Goal: Task Accomplishment & Management: Use online tool/utility

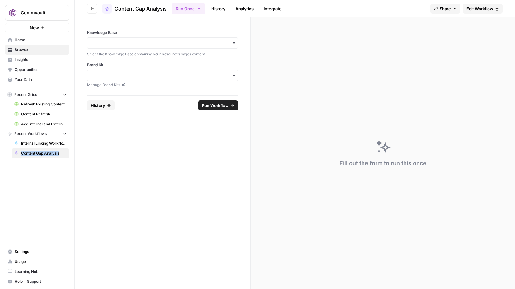
click at [24, 40] on span "Home" at bounding box center [41, 40] width 52 height 6
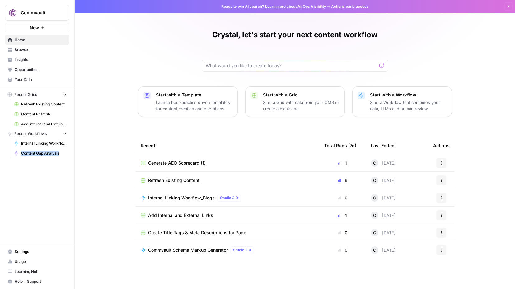
click at [21, 51] on span "Browse" at bounding box center [41, 50] width 52 height 6
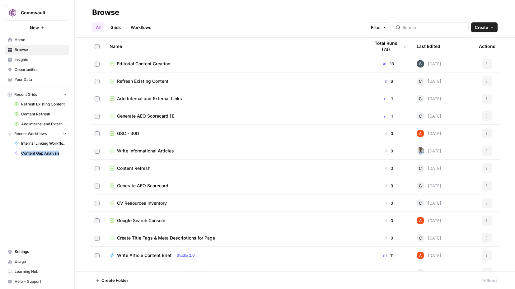
click at [34, 28] on span "New" at bounding box center [34, 28] width 9 height 6
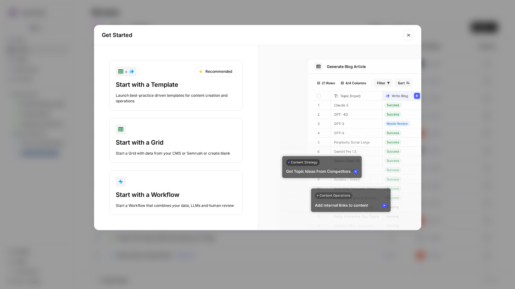
click at [166, 87] on div "Start with a Template" at bounding box center [176, 84] width 121 height 9
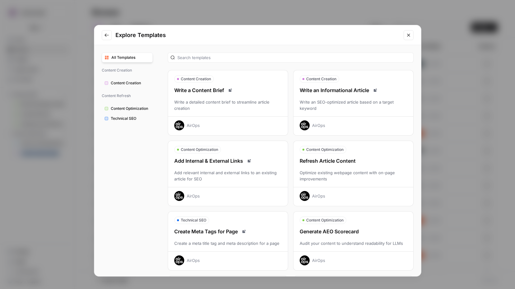
click at [127, 59] on span "All Templates" at bounding box center [131, 58] width 39 height 6
click at [127, 109] on span "Content Optimization" at bounding box center [130, 109] width 39 height 6
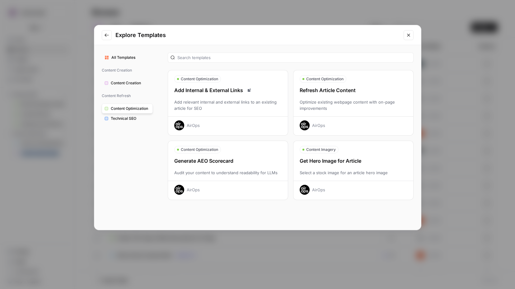
click at [124, 59] on span "All Templates" at bounding box center [131, 58] width 39 height 6
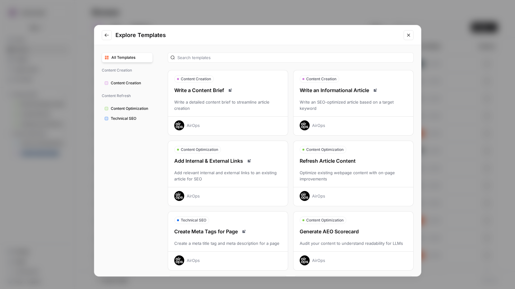
click at [409, 36] on icon "Close modal" at bounding box center [408, 35] width 3 height 3
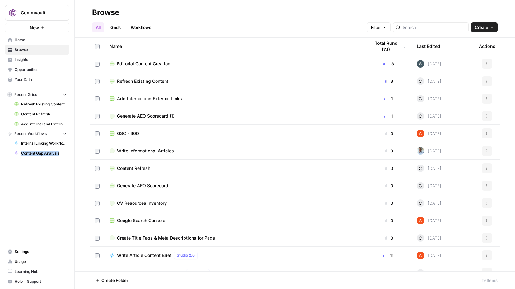
click at [19, 41] on span "Home" at bounding box center [41, 40] width 52 height 6
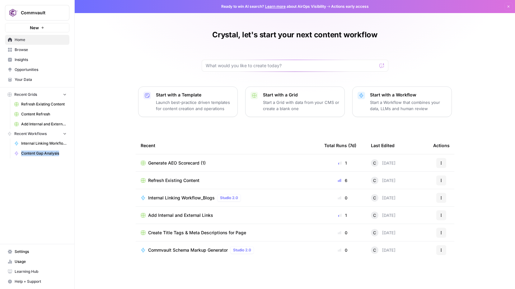
click at [23, 78] on span "Your Data" at bounding box center [41, 80] width 52 height 6
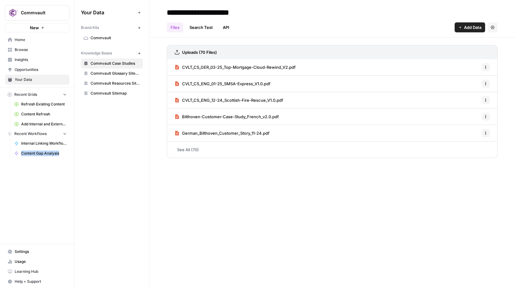
click at [21, 68] on span "Opportunities" at bounding box center [41, 70] width 52 height 6
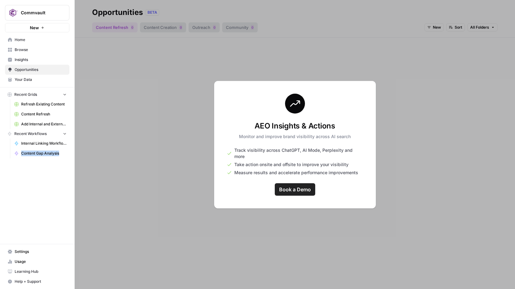
click at [21, 60] on span "Insights" at bounding box center [41, 60] width 52 height 6
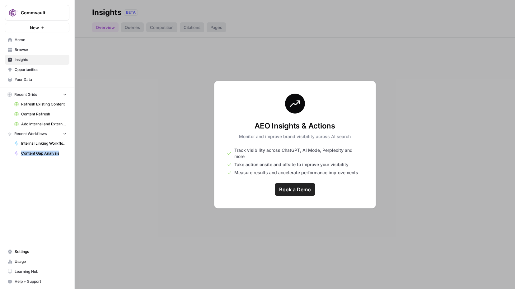
click at [21, 49] on span "Browse" at bounding box center [41, 50] width 52 height 6
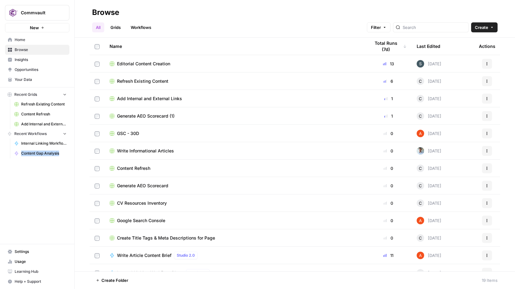
click at [143, 29] on link "Workflows" at bounding box center [141, 27] width 28 height 10
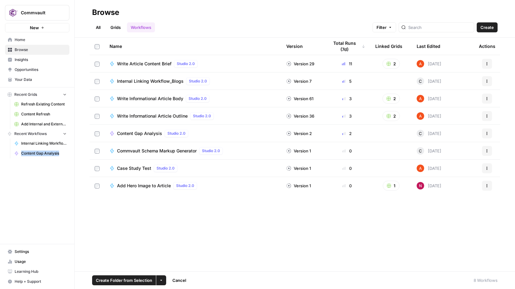
click at [160, 281] on icon "button" at bounding box center [161, 281] width 4 height 4
click at [487, 135] on icon "button" at bounding box center [488, 134] width 4 height 4
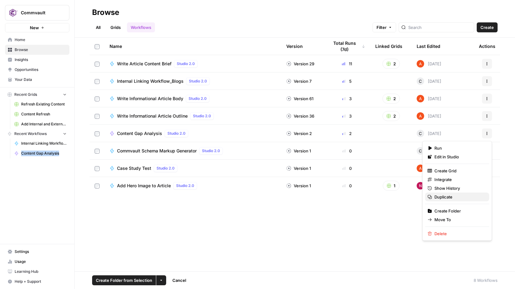
click at [444, 199] on span "Duplicate" at bounding box center [460, 197] width 50 height 6
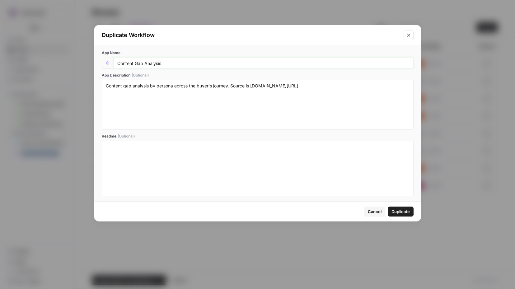
click at [171, 66] on input "Content Gap Analysis" at bounding box center [263, 63] width 292 height 6
type input "Content Gap Analysis - Profound"
click at [189, 100] on textarea "Content gap analysis by persona across the buyer's journey. Source is Commvault…" at bounding box center [258, 105] width 304 height 44
drag, startPoint x: 157, startPoint y: 87, endPoint x: 346, endPoint y: 97, distance: 189.3
click at [346, 97] on textarea "Content gap analysis by persona across the buyer's journey. Source is Commvault…" at bounding box center [258, 105] width 304 height 44
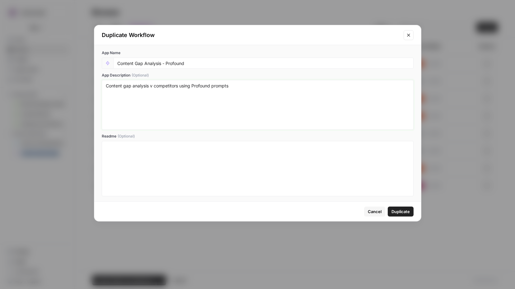
type textarea "Content gap analysis v competitors using Profound prompts"
click at [330, 146] on p at bounding box center [258, 147] width 304 height 6
click at [405, 214] on span "Duplicate" at bounding box center [401, 212] width 18 height 6
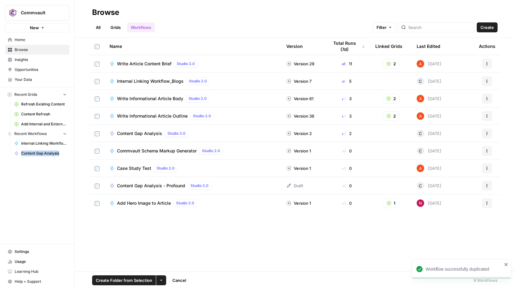
click at [159, 185] on span "Content Gap Analysis - Profound" at bounding box center [151, 186] width 68 height 6
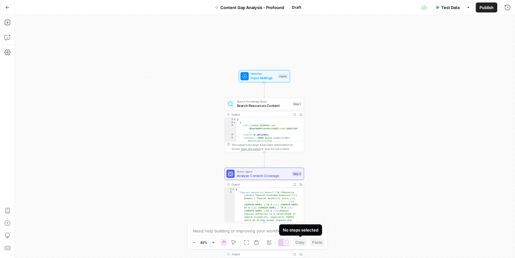
click at [305, 233] on div "No steps selected" at bounding box center [300, 229] width 43 height 11
click at [259, 231] on textarea at bounding box center [254, 231] width 123 height 6
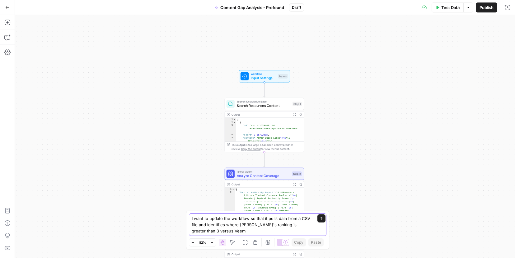
click at [217, 232] on textarea "I want to update the workflow so that it pulls data from a CSV file and identif…" at bounding box center [252, 224] width 120 height 19
click at [230, 230] on textarea "I want to update the workflow so that it pulls data from a CSV file and identif…" at bounding box center [252, 224] width 120 height 19
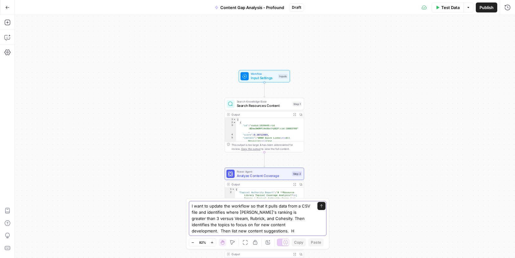
type textarea "I want to update the workflow so that it pulls data from a CSV file and identif…"
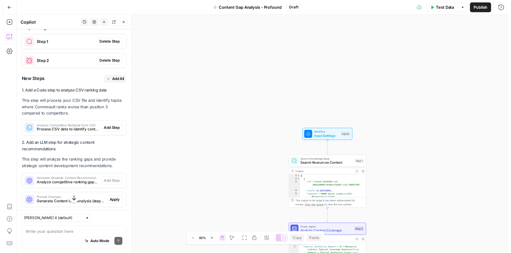
scroll to position [370, 0]
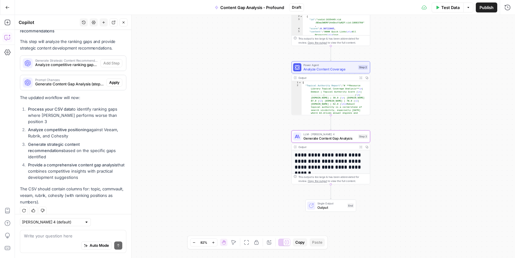
click at [112, 82] on span "Apply" at bounding box center [114, 83] width 10 height 6
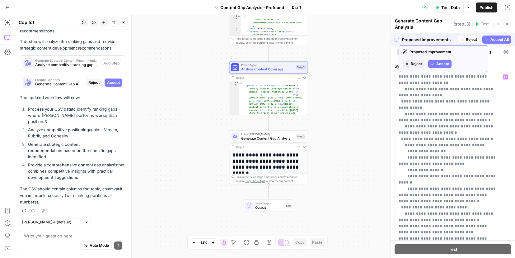
scroll to position [4, 0]
click at [495, 39] on span "Accept All" at bounding box center [500, 40] width 18 height 6
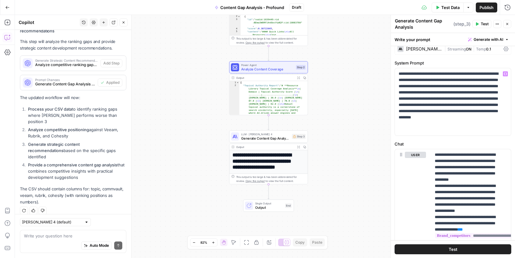
scroll to position [203, 0]
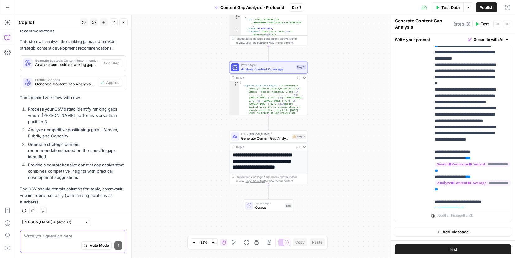
click at [35, 236] on textarea at bounding box center [73, 236] width 98 height 6
type textarea "where do i add the csv"
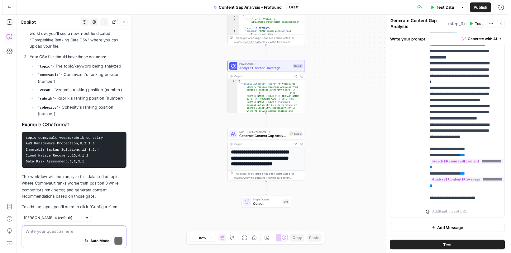
scroll to position [682, 0]
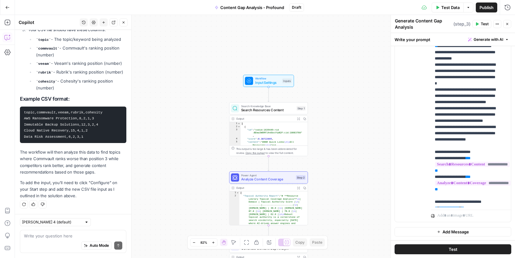
click at [276, 81] on span "Input Settings" at bounding box center [267, 82] width 25 height 5
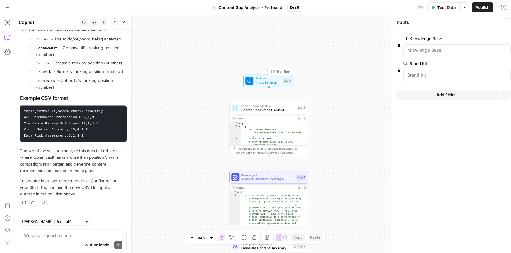
scroll to position [692, 0]
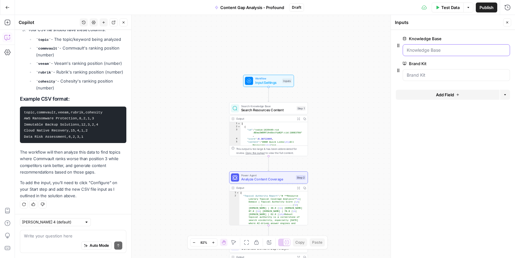
click at [421, 50] on Base "Knowledge Base" at bounding box center [456, 50] width 99 height 6
click at [297, 109] on div "Step 1" at bounding box center [301, 108] width 9 height 5
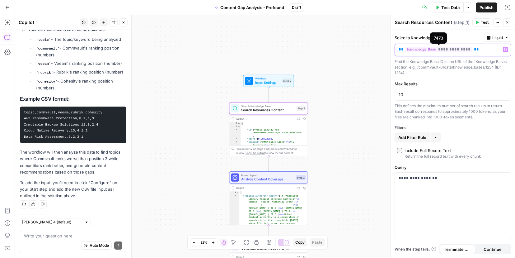
click at [430, 51] on span "**********" at bounding box center [439, 49] width 67 height 5
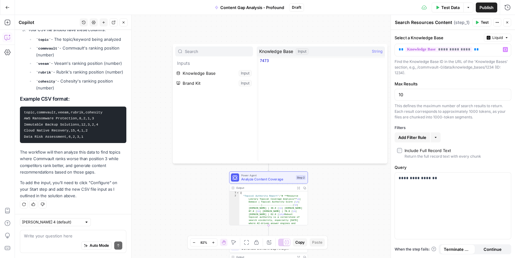
click at [209, 72] on button "Select variable Knowledge Base" at bounding box center [214, 73] width 78 height 10
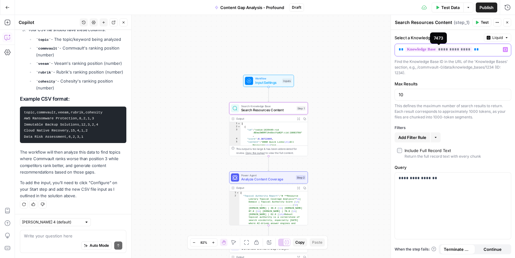
click at [420, 51] on span "**********" at bounding box center [439, 49] width 67 height 5
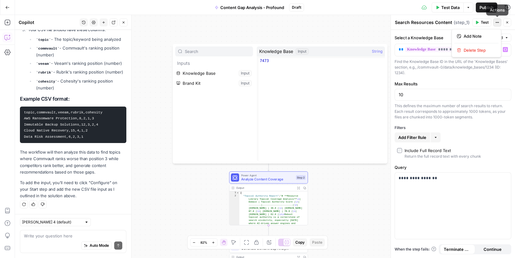
click at [496, 22] on icon "button" at bounding box center [498, 23] width 4 height 4
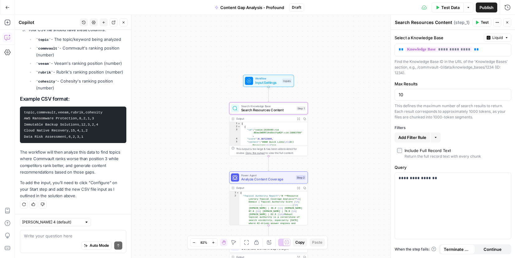
click at [417, 37] on label "Select a Knowledge Base" at bounding box center [438, 38] width 87 height 6
click at [506, 37] on icon "button" at bounding box center [507, 38] width 4 height 4
click at [439, 100] on div "Max Results 10 This defines the maximum number of search results to return. Eac…" at bounding box center [453, 100] width 117 height 39
click at [298, 118] on icon "button" at bounding box center [298, 118] width 3 height 3
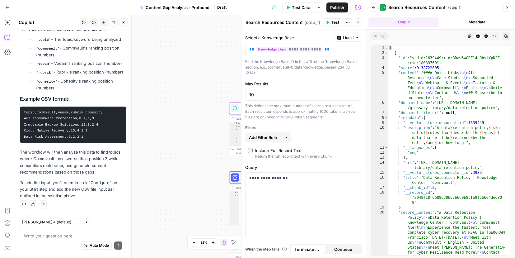
click at [284, 23] on textarea "Search Resources Content" at bounding box center [274, 22] width 57 height 6
click at [347, 21] on icon "button" at bounding box center [348, 23] width 4 height 4
click at [412, 6] on span "Search Resources Content" at bounding box center [417, 7] width 57 height 6
click at [61, 238] on textarea at bounding box center [73, 236] width 98 height 6
type textarea "h"
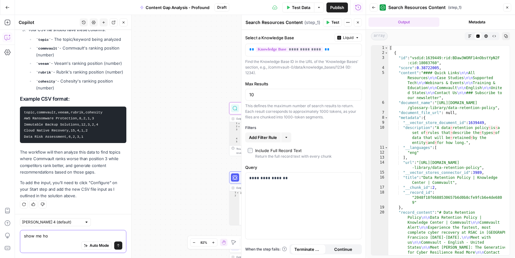
type textarea "show me how"
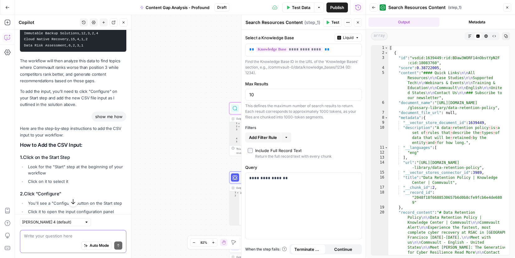
scroll to position [819, 0]
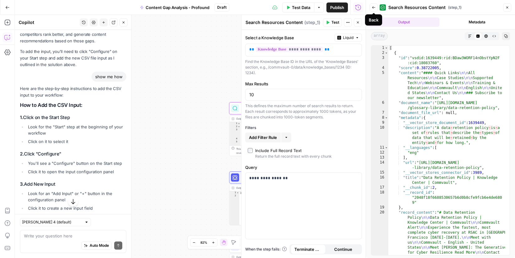
click at [370, 7] on button "Back" at bounding box center [374, 7] width 8 height 8
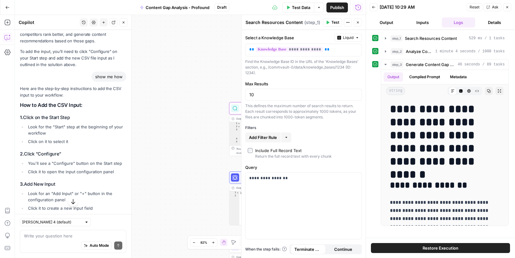
click at [375, 8] on icon "button" at bounding box center [374, 7] width 4 height 4
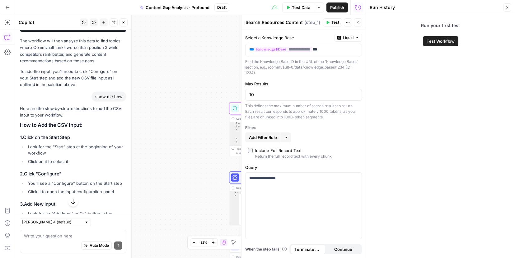
scroll to position [819, 0]
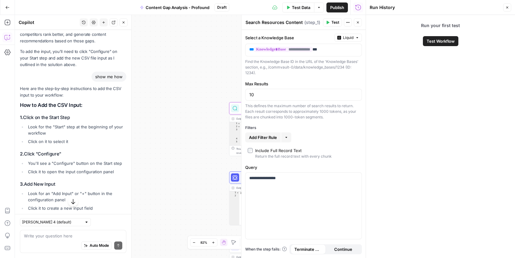
click at [504, 5] on button "Close" at bounding box center [508, 7] width 8 height 8
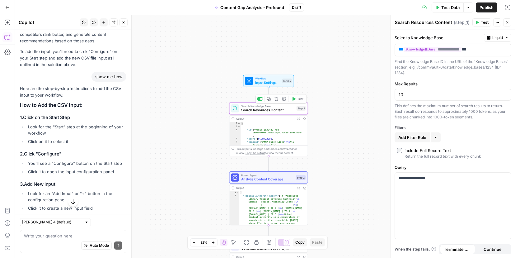
click at [259, 81] on span "Input Settings" at bounding box center [267, 82] width 25 height 5
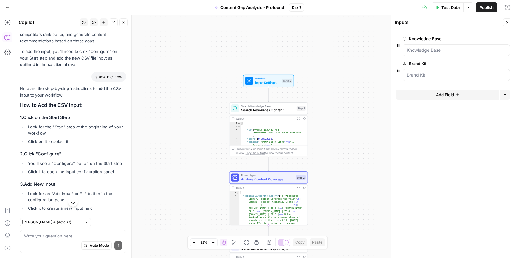
click at [496, 39] on icon "button" at bounding box center [497, 38] width 3 height 3
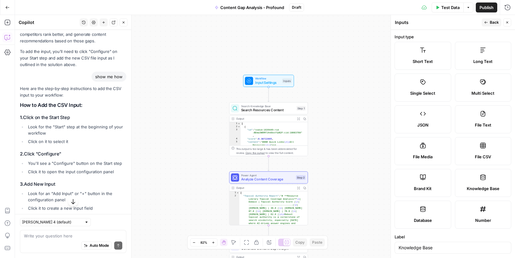
click at [481, 145] on icon at bounding box center [484, 146] width 6 height 6
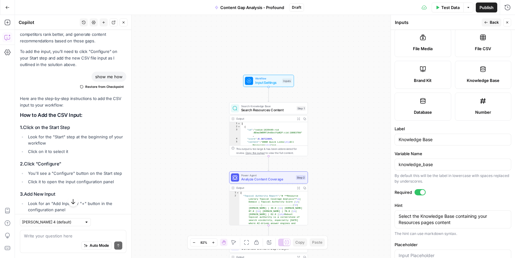
scroll to position [123, 0]
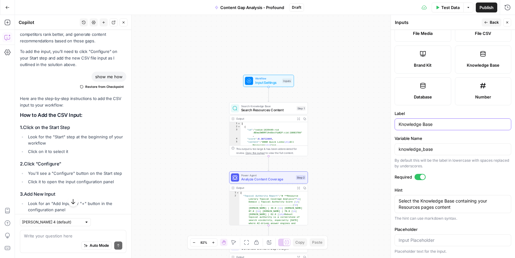
click at [408, 123] on input "Knowledge Base" at bounding box center [453, 124] width 109 height 6
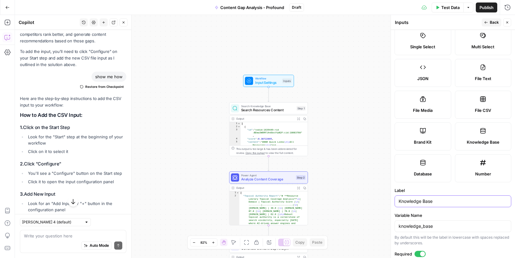
scroll to position [0, 0]
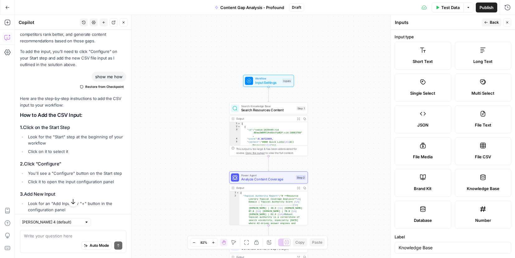
click at [482, 151] on label "File CSV" at bounding box center [483, 151] width 57 height 28
click at [486, 22] on icon "button" at bounding box center [487, 23] width 4 height 4
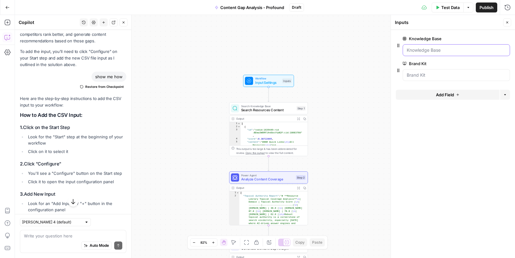
click at [430, 50] on Base "Knowledge Base" at bounding box center [456, 50] width 99 height 6
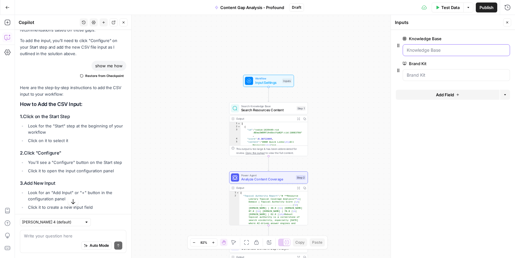
scroll to position [834, 0]
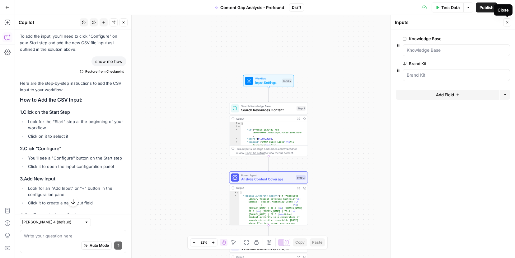
click at [507, 21] on icon "button" at bounding box center [508, 23] width 4 height 4
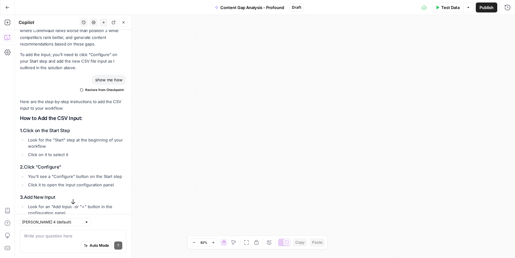
scroll to position [815, 0]
click at [56, 134] on strong "Click on the Start Step" at bounding box center [46, 131] width 47 height 6
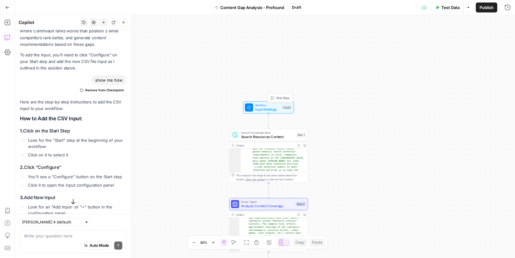
click at [264, 110] on span "Input Settings" at bounding box center [267, 109] width 25 height 5
click at [415, 77] on Kit "Brand Kit" at bounding box center [456, 75] width 99 height 6
click at [445, 94] on span "Add Field" at bounding box center [445, 95] width 18 height 6
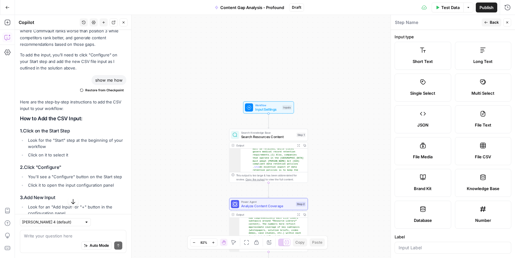
click at [483, 154] on span "File CSV" at bounding box center [483, 157] width 16 height 6
type textarea "Supports .csv file type"
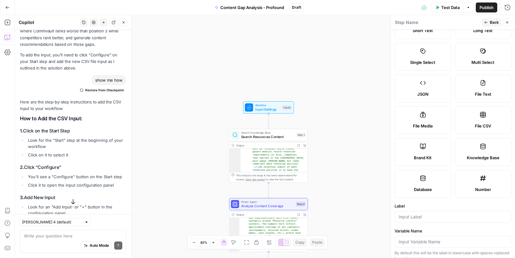
scroll to position [34, 0]
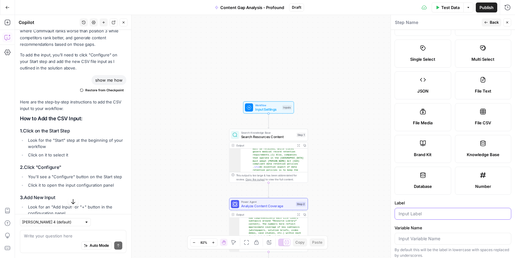
click at [411, 211] on input "Label" at bounding box center [453, 214] width 109 height 6
type input "R"
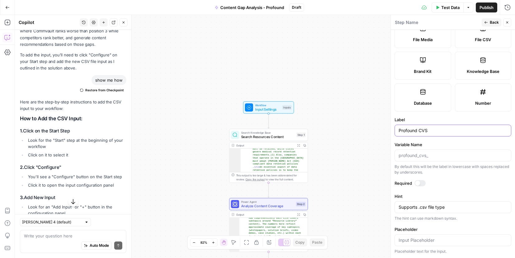
scroll to position [0, 0]
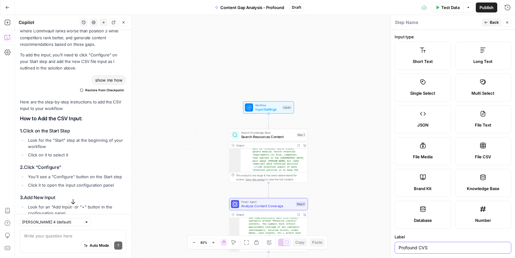
type input "Profound CVS"
click at [419, 23] on div "Step Name" at bounding box center [407, 22] width 26 height 7
type textarea "Profound CVS"
click at [479, 40] on label "Input type" at bounding box center [453, 37] width 117 height 6
click at [494, 23] on span "Back" at bounding box center [494, 23] width 9 height 6
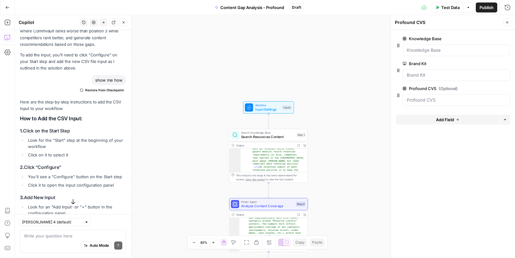
click at [171, 153] on div "Workflow Input Settings Inputs Search Knowledge Base Search Resources Content S…" at bounding box center [265, 136] width 501 height 243
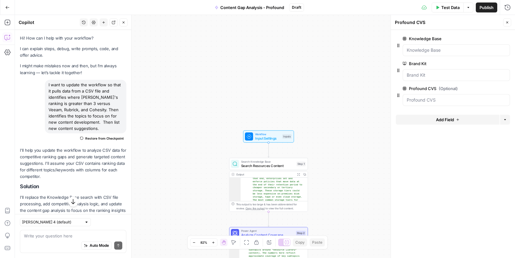
click at [452, 5] on span "Test Data" at bounding box center [451, 7] width 18 height 6
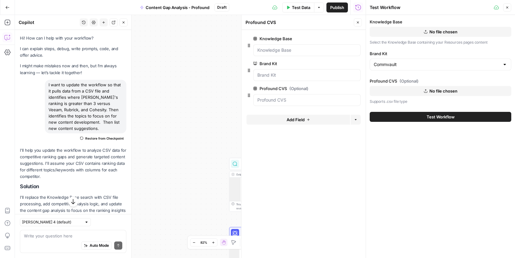
click at [447, 31] on span "No file chosen" at bounding box center [444, 32] width 28 height 6
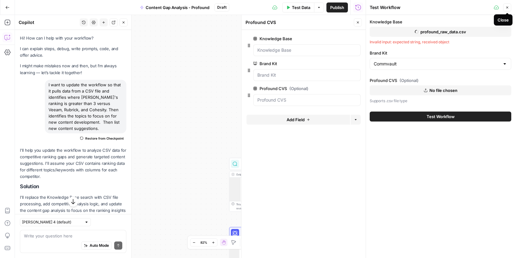
click at [511, 7] on button "Close" at bounding box center [508, 7] width 8 height 8
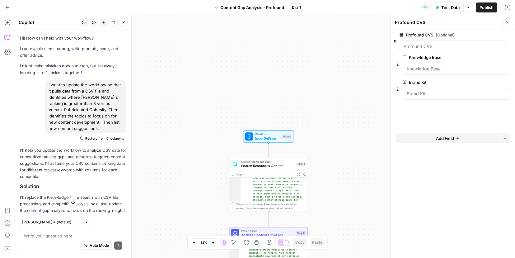
drag, startPoint x: 398, startPoint y: 96, endPoint x: 396, endPoint y: 40, distance: 55.8
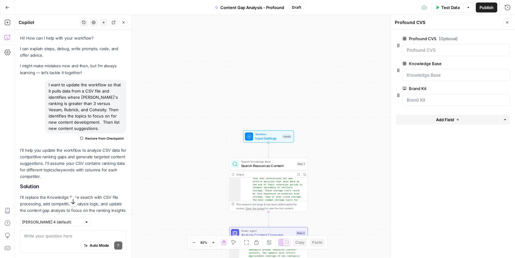
click at [496, 38] on icon "button" at bounding box center [497, 38] width 3 height 3
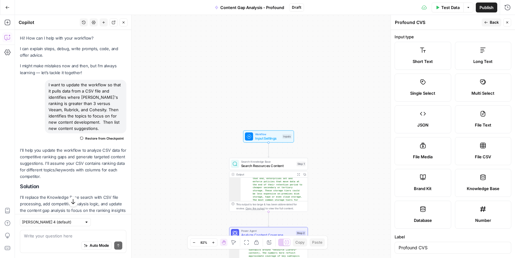
click at [488, 22] on button "Back" at bounding box center [492, 22] width 20 height 8
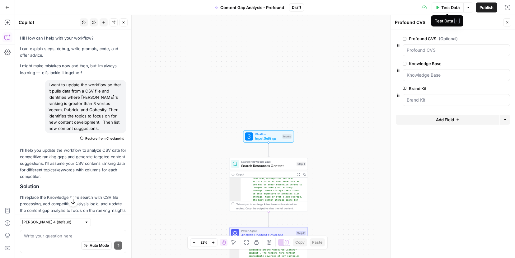
click at [452, 8] on span "Test Data" at bounding box center [451, 7] width 18 height 6
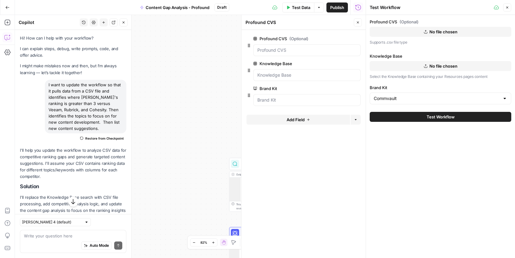
click at [435, 30] on span "No file chosen" at bounding box center [444, 32] width 28 height 6
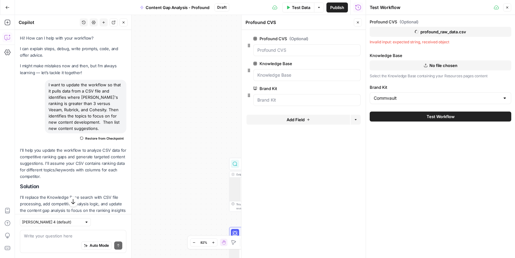
click at [435, 64] on span "No file chosen" at bounding box center [444, 65] width 28 height 6
click at [281, 72] on Base "Knowledge Base" at bounding box center [307, 75] width 99 height 6
click at [341, 64] on span "edit field" at bounding box center [338, 63] width 14 height 5
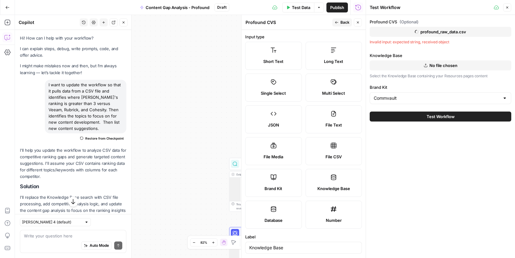
click at [334, 178] on label "Knowledge Base" at bounding box center [334, 183] width 57 height 28
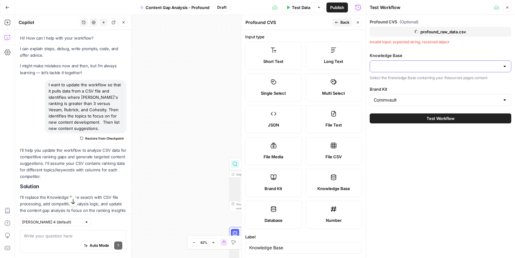
click at [402, 66] on input "Knowledge Base" at bounding box center [437, 66] width 126 height 6
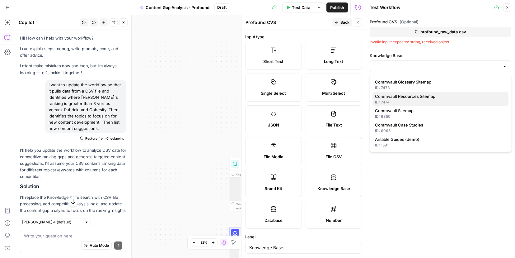
click at [392, 97] on span "Commvault Resources Sitemap" at bounding box center [439, 96] width 129 height 6
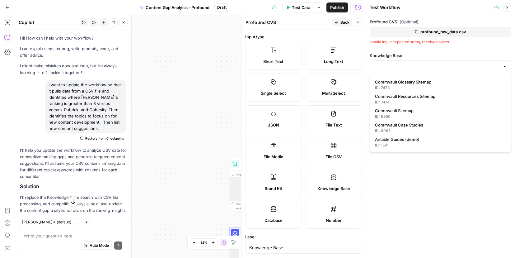
type input "Commvault Resources Sitemap"
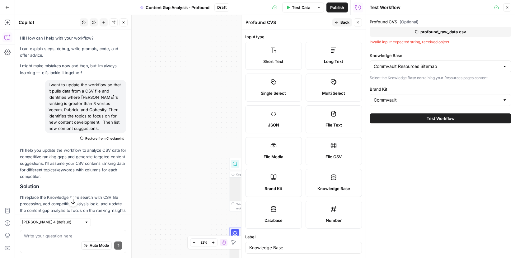
click at [430, 118] on span "Test Workflow" at bounding box center [441, 118] width 28 height 6
click at [507, 7] on icon "button" at bounding box center [508, 8] width 2 height 2
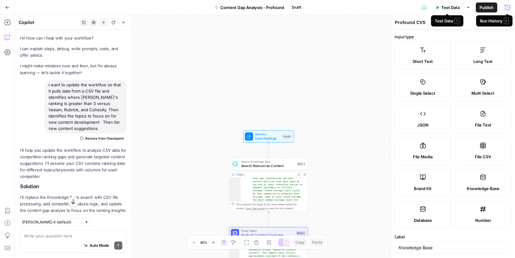
click at [448, 8] on span "Test Data" at bounding box center [451, 7] width 18 height 6
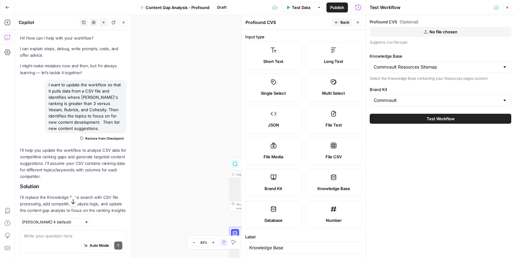
click at [438, 33] on span "No file chosen" at bounding box center [444, 32] width 28 height 6
click at [439, 116] on span "Test Workflow" at bounding box center [441, 118] width 28 height 6
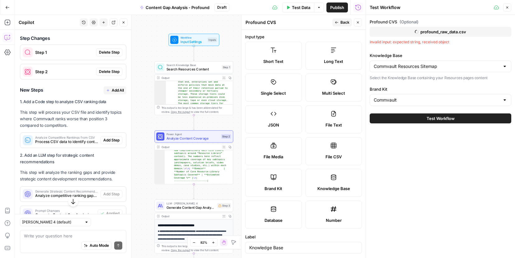
scroll to position [254, 0]
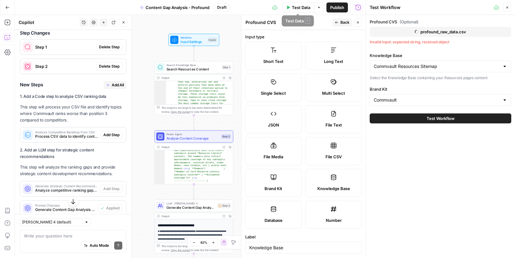
click at [298, 7] on span "Test Data" at bounding box center [301, 7] width 18 height 6
click at [358, 23] on icon "button" at bounding box center [358, 23] width 4 height 4
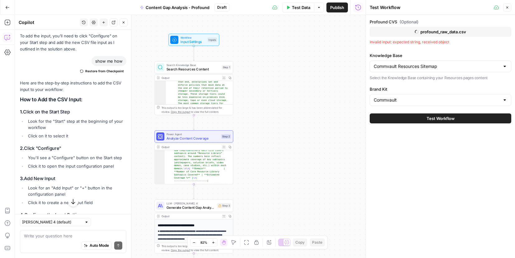
scroll to position [1051, 0]
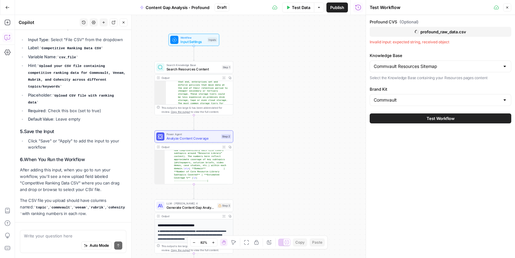
drag, startPoint x: 454, startPoint y: 45, endPoint x: 371, endPoint y: 43, distance: 83.5
click at [371, 43] on div "Invalid input: expected string, received object" at bounding box center [441, 42] width 142 height 6
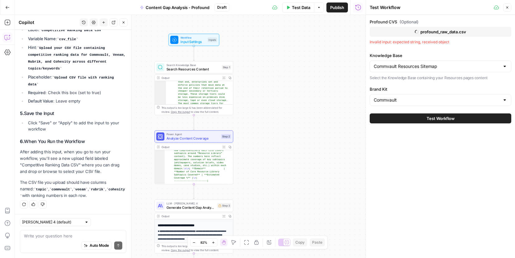
copy div "nvalid input: expected string, received object"
click at [39, 232] on div "Write your question here Auto Mode Send" at bounding box center [73, 241] width 107 height 23
paste textarea "nvalid input: expected string, received object"
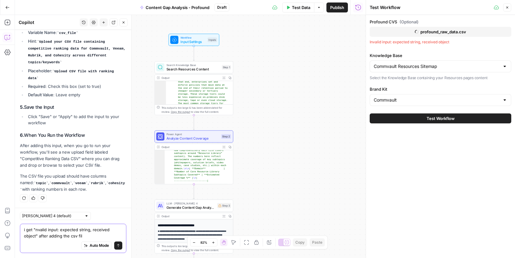
type textarea "i get "nvalid input: expected string, received object" after adding the csv file"
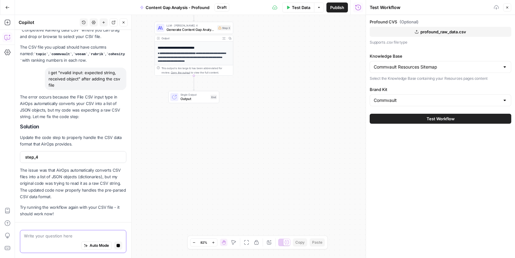
scroll to position [1204, 0]
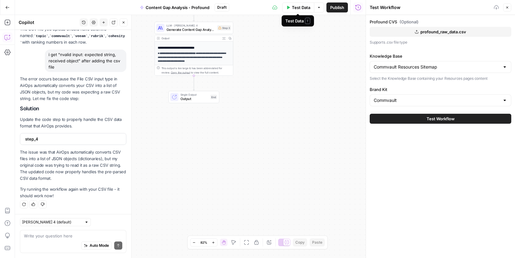
click at [295, 9] on span "Test Data" at bounding box center [301, 7] width 18 height 6
click at [439, 119] on span "Test Workflow" at bounding box center [441, 119] width 28 height 6
click at [298, 7] on span "Test Data" at bounding box center [301, 7] width 18 height 6
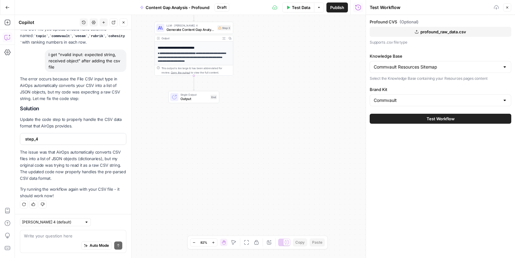
click at [298, 7] on span "Test Data" at bounding box center [301, 7] width 18 height 6
click at [319, 7] on icon "button" at bounding box center [319, 8] width 4 height 4
click at [293, 21] on span "Run Test" at bounding box center [301, 22] width 27 height 6
click at [508, 9] on icon "button" at bounding box center [508, 8] width 4 height 4
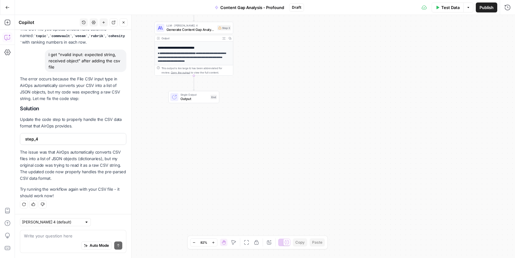
click at [449, 9] on span "Test Data" at bounding box center [451, 7] width 18 height 6
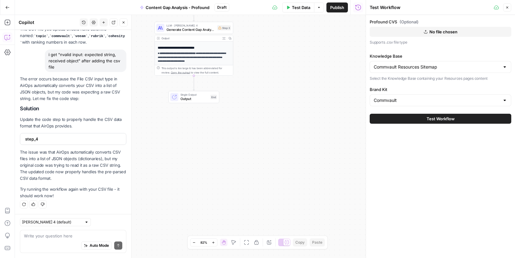
click at [430, 32] on span "No file chosen" at bounding box center [444, 32] width 28 height 6
click at [241, 153] on div "Workflow Input Settings Inputs Search Knowledge Base Search Resources Content S…" at bounding box center [190, 136] width 351 height 243
click at [299, 10] on span "Test Data" at bounding box center [301, 7] width 18 height 6
click at [28, 139] on span "step_4" at bounding box center [72, 139] width 95 height 6
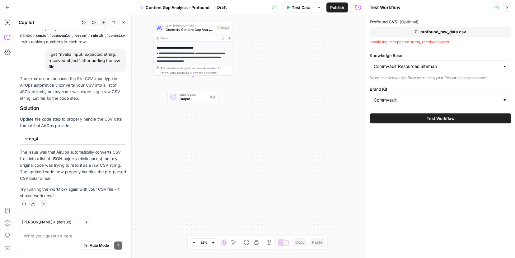
click at [197, 55] on p "**********" at bounding box center [191, 57] width 69 height 11
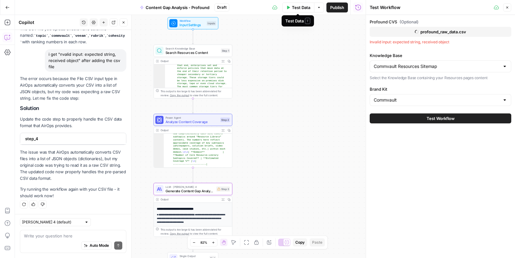
click at [299, 5] on span "Test Data" at bounding box center [301, 7] width 18 height 6
click at [436, 148] on div "Profound CVS (Optional) profound_raw_data.csv Supports .csv file type Knowledge…" at bounding box center [440, 136] width 149 height 243
click at [440, 116] on span "Test Workflow" at bounding box center [441, 119] width 28 height 6
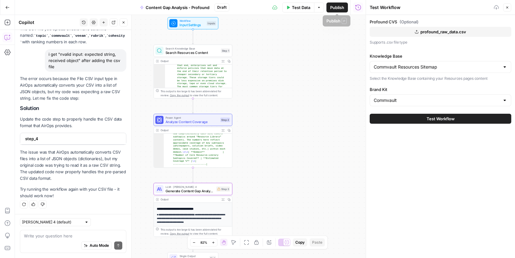
click at [304, 7] on span "Test Data" at bounding box center [301, 7] width 18 height 6
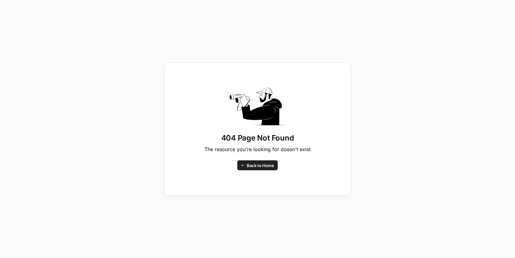
click at [254, 167] on span "Back to Home" at bounding box center [260, 165] width 27 height 6
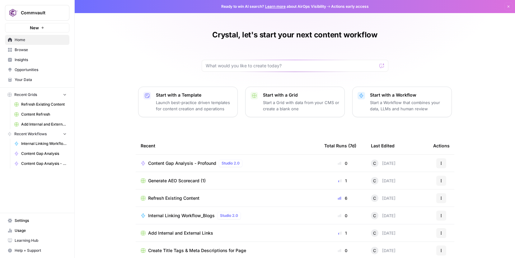
click at [199, 164] on span "Content Gap Analysis - Profound" at bounding box center [182, 163] width 68 height 6
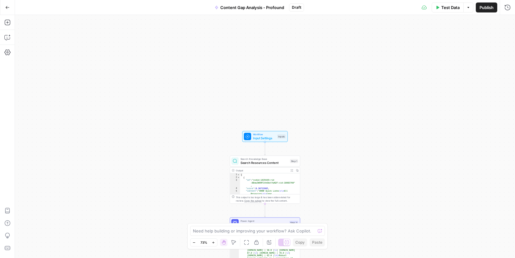
click at [454, 6] on span "Test Data" at bounding box center [451, 7] width 18 height 6
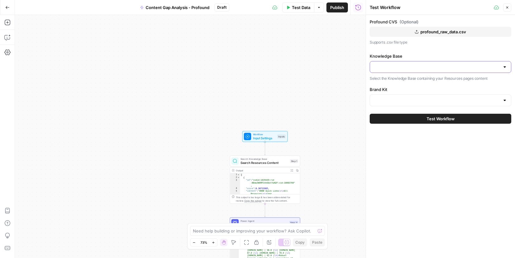
click at [449, 64] on input "Knowledge Base" at bounding box center [437, 67] width 126 height 6
click at [507, 67] on div at bounding box center [505, 67] width 5 height 6
click at [505, 67] on div at bounding box center [505, 67] width 5 height 6
type input "Commvault"
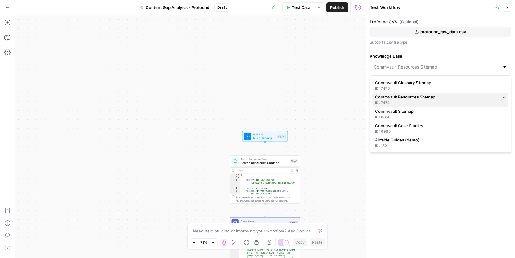
click at [418, 97] on span "Commvault Resources Sitemap" at bounding box center [436, 97] width 123 height 6
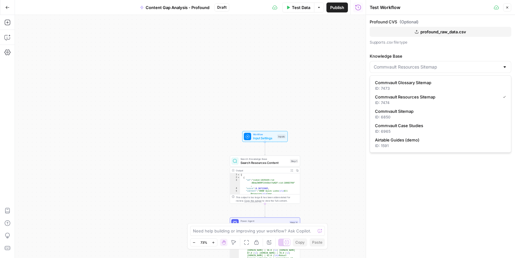
type input "Commvault Resources Sitemap"
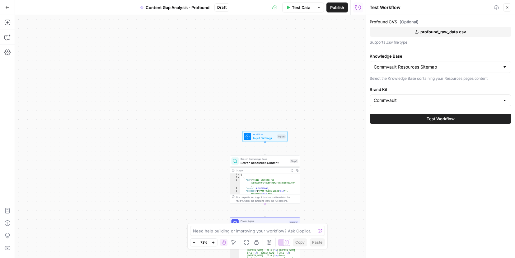
click at [456, 116] on button "Test Workflow" at bounding box center [441, 119] width 142 height 10
click at [449, 119] on span "Test Workflow" at bounding box center [441, 119] width 28 height 6
click at [446, 28] on button "profound_raw_data.csv" at bounding box center [441, 32] width 142 height 10
click at [441, 119] on span "Test Workflow" at bounding box center [441, 119] width 28 height 6
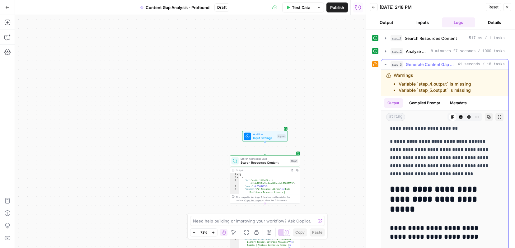
scroll to position [1483, 0]
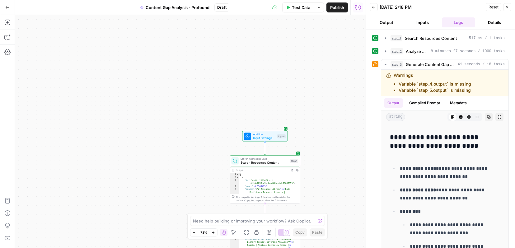
click at [391, 22] on button "Output" at bounding box center [387, 22] width 34 height 10
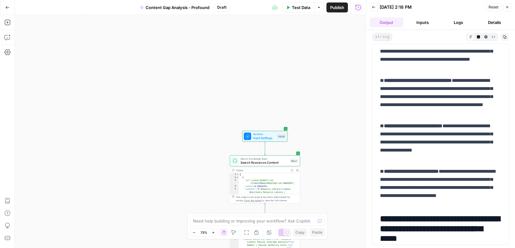
scroll to position [254, 0]
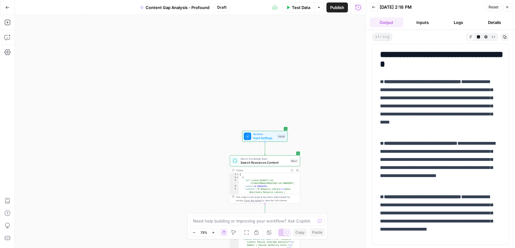
click at [457, 20] on button "Logs" at bounding box center [459, 22] width 34 height 10
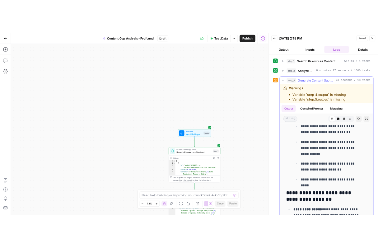
scroll to position [1884, 0]
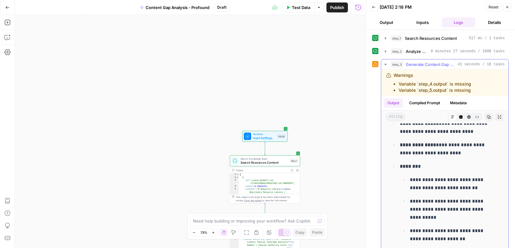
click at [423, 63] on span "Generate Content Gap Analysis" at bounding box center [431, 64] width 50 height 6
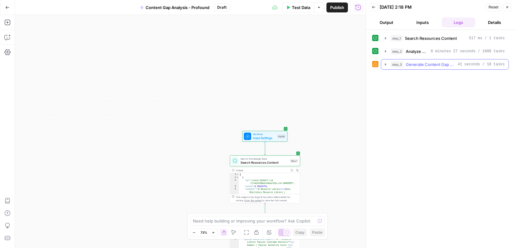
click at [423, 63] on span "Generate Content Gap Analysis" at bounding box center [431, 64] width 50 height 6
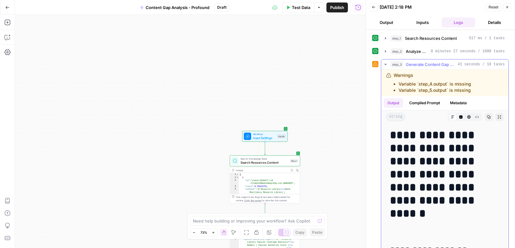
click at [409, 77] on div "Warnings Variable `step_4.output` is missing Variable `step_5.output` is missing" at bounding box center [433, 82] width 78 height 21
click at [391, 77] on icon at bounding box center [389, 75] width 5 height 5
click at [241, 221] on textarea at bounding box center [254, 221] width 123 height 6
type textarea "fix step 3"
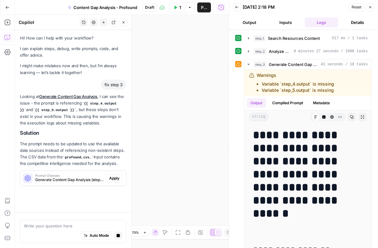
scroll to position [0, 0]
click at [113, 179] on span "Apply" at bounding box center [114, 179] width 10 height 6
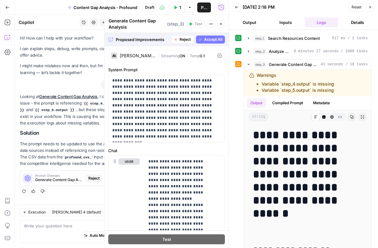
click at [208, 40] on span "Accept All" at bounding box center [213, 40] width 18 height 6
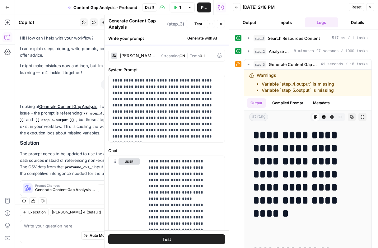
scroll to position [20, 0]
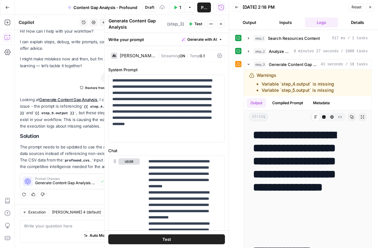
click at [163, 239] on span "Test" at bounding box center [167, 239] width 9 height 6
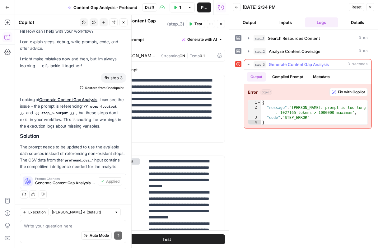
click at [345, 92] on span "Fix with Copilot" at bounding box center [351, 92] width 27 height 6
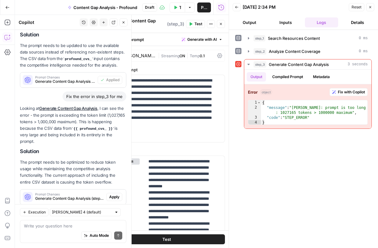
scroll to position [136, 0]
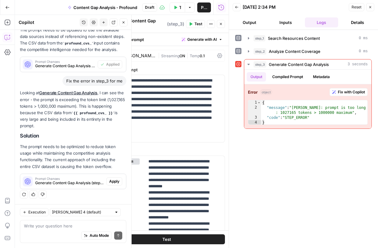
click at [345, 91] on span "Fix with Copilot" at bounding box center [351, 92] width 27 height 6
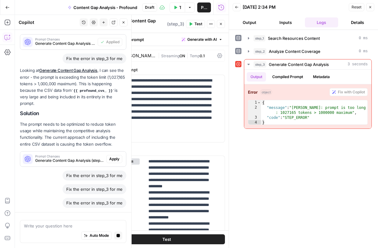
scroll to position [159, 0]
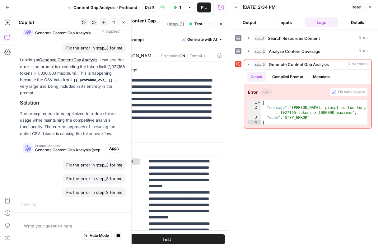
click at [111, 146] on span "Apply" at bounding box center [114, 149] width 10 height 6
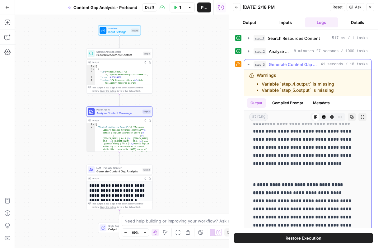
scroll to position [429, 0]
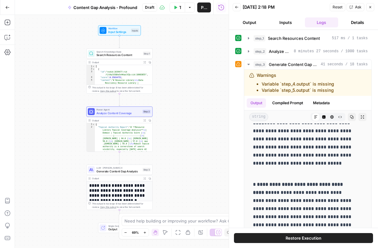
click at [298, 238] on span "Restore Execution" at bounding box center [304, 238] width 36 height 6
